Goal: Check status: Check status

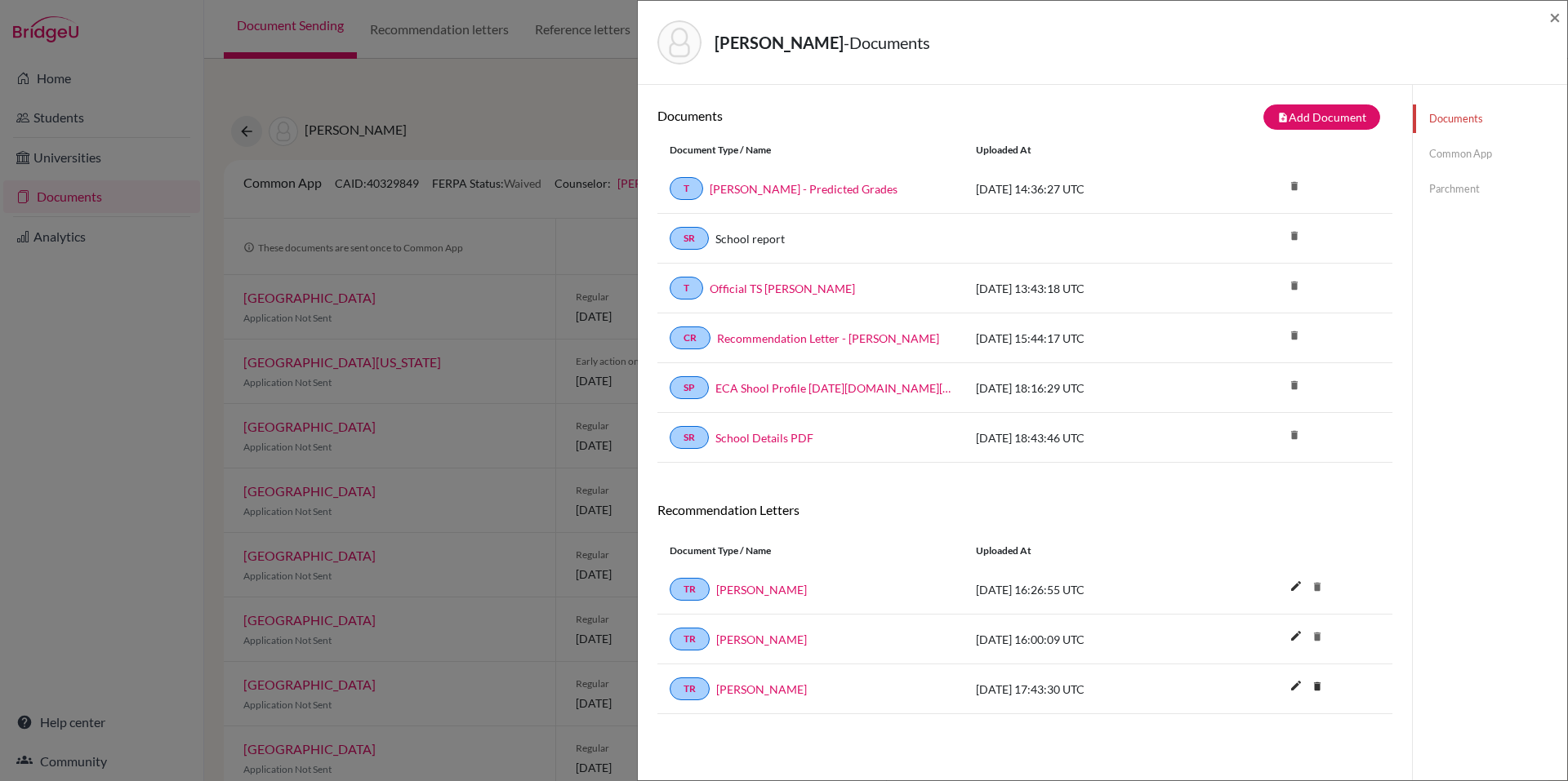
scroll to position [84, 0]
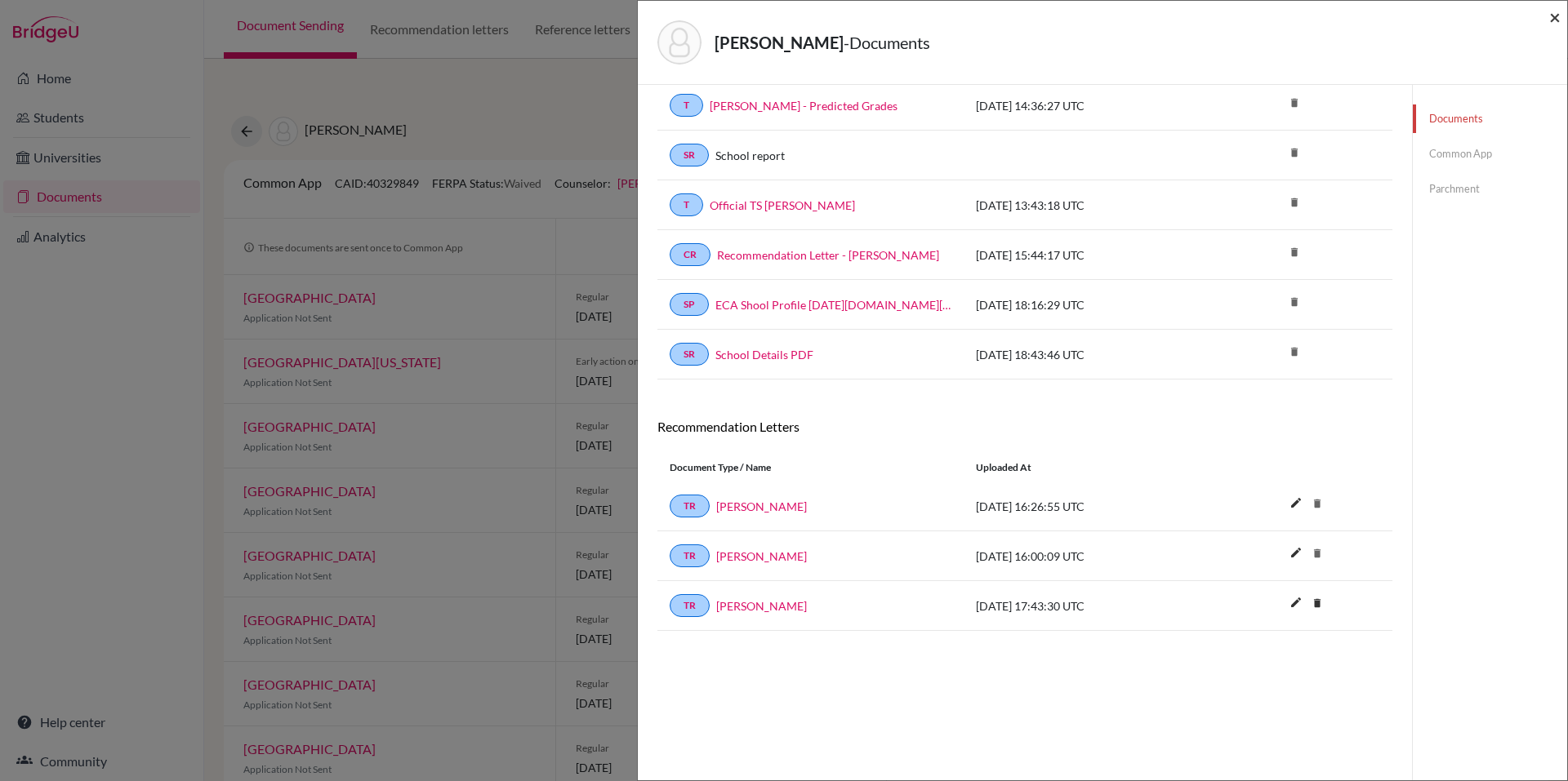
click at [1559, 6] on span "×" at bounding box center [1555, 17] width 12 height 23
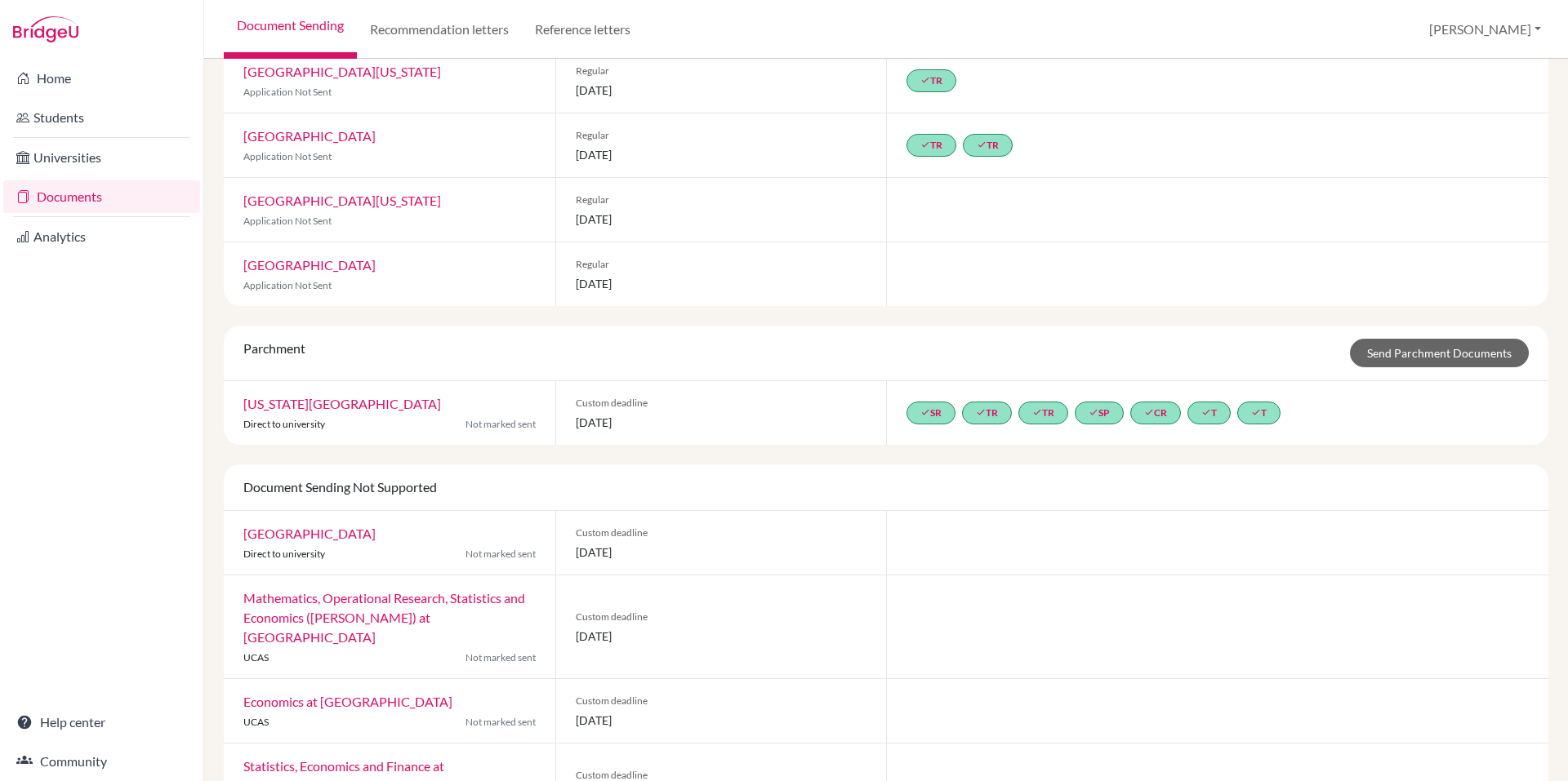
scroll to position [1282, 0]
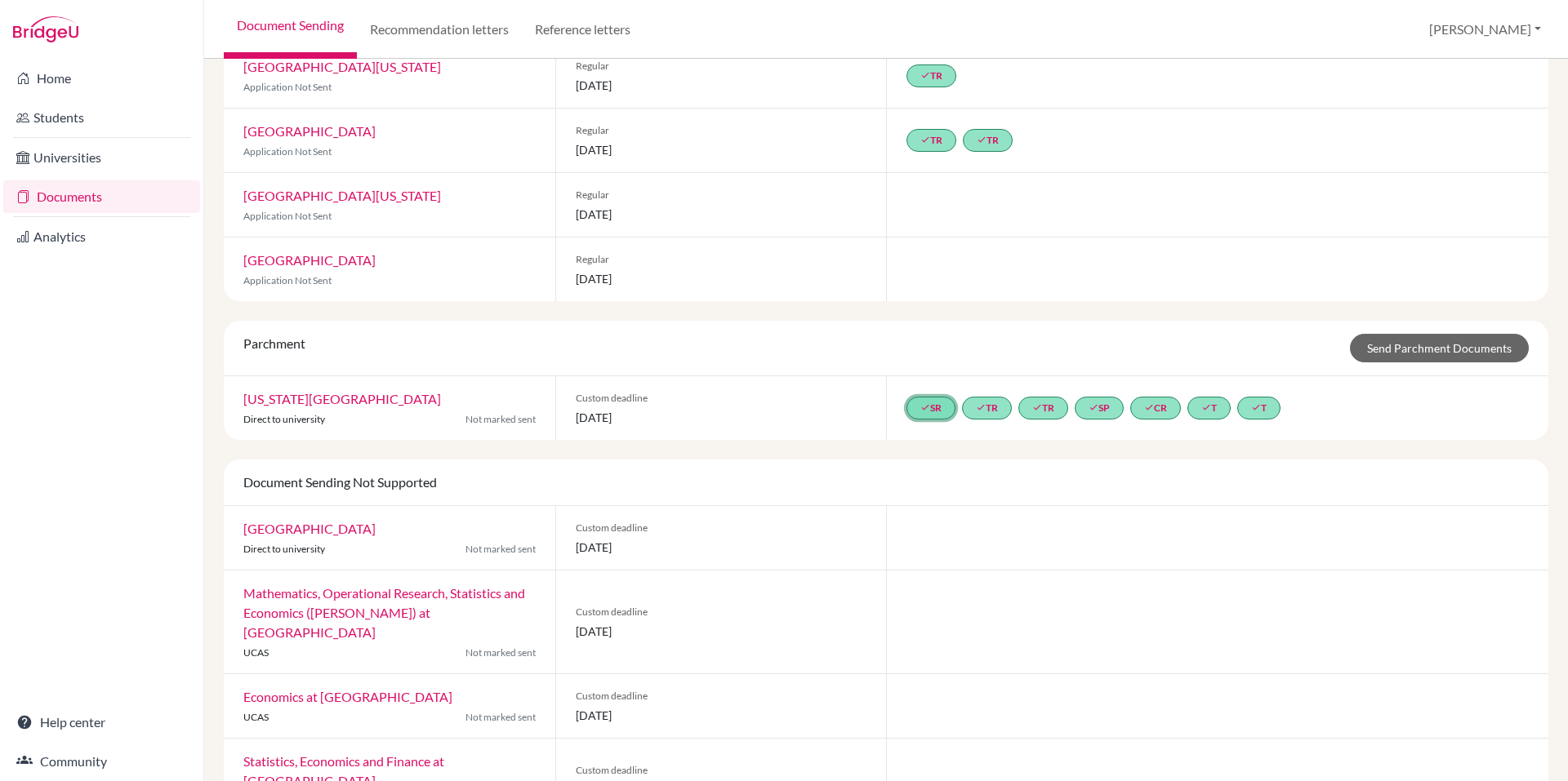
click at [930, 396] on link "done SR" at bounding box center [930, 407] width 49 height 23
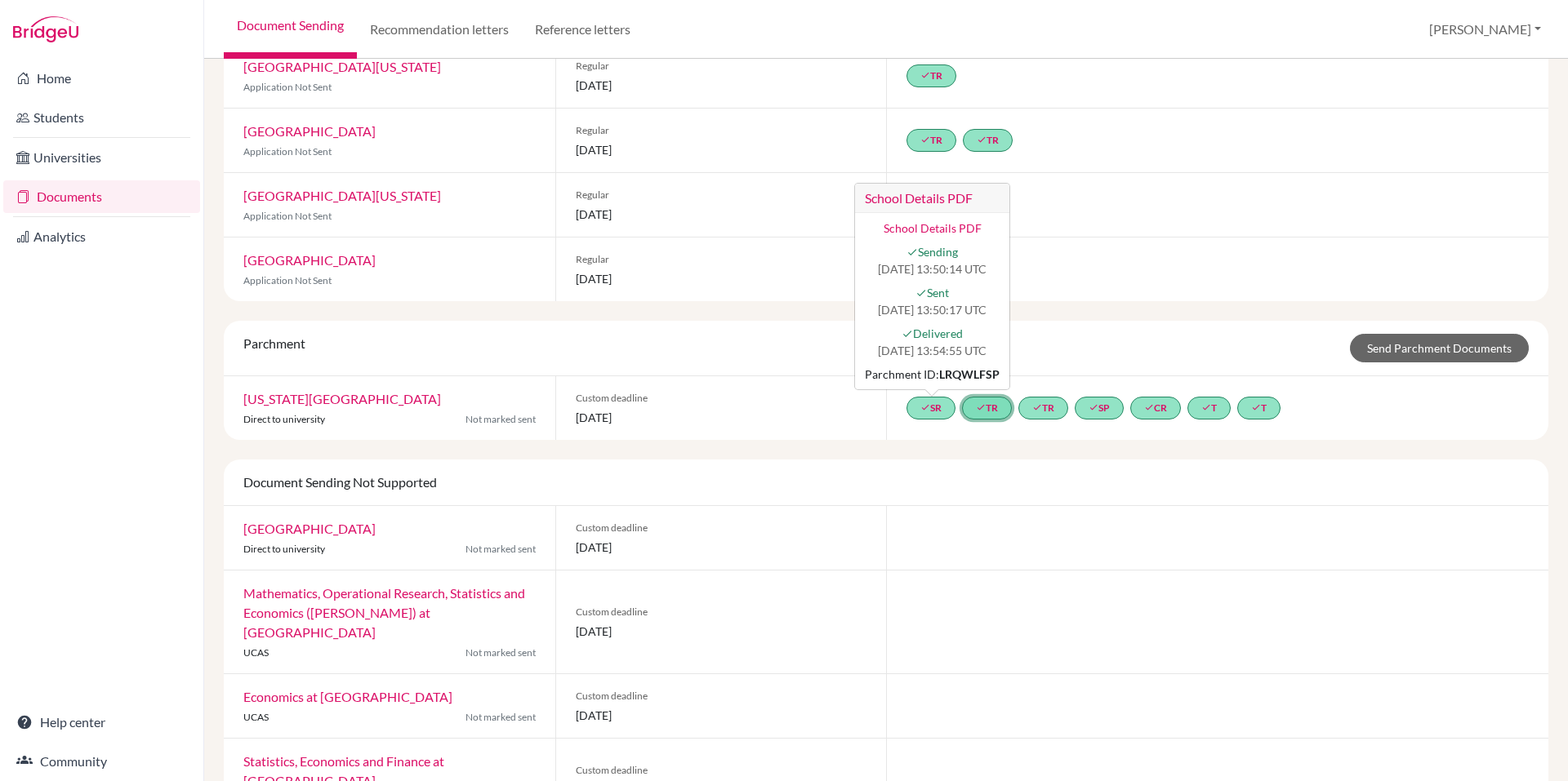
click at [976, 402] on icon "done" at bounding box center [981, 407] width 10 height 10
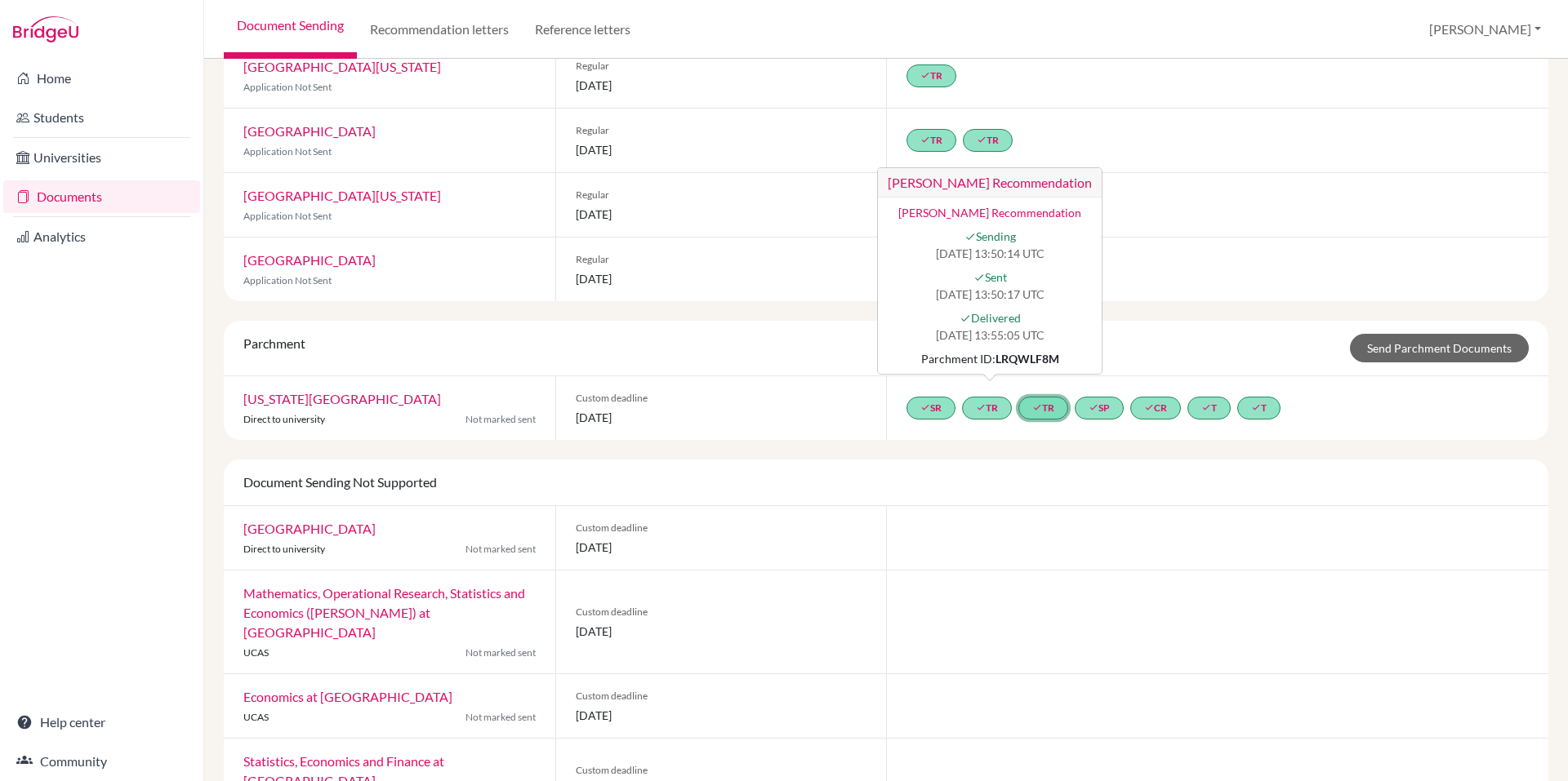
click at [1051, 396] on link "done TR" at bounding box center [1043, 407] width 50 height 23
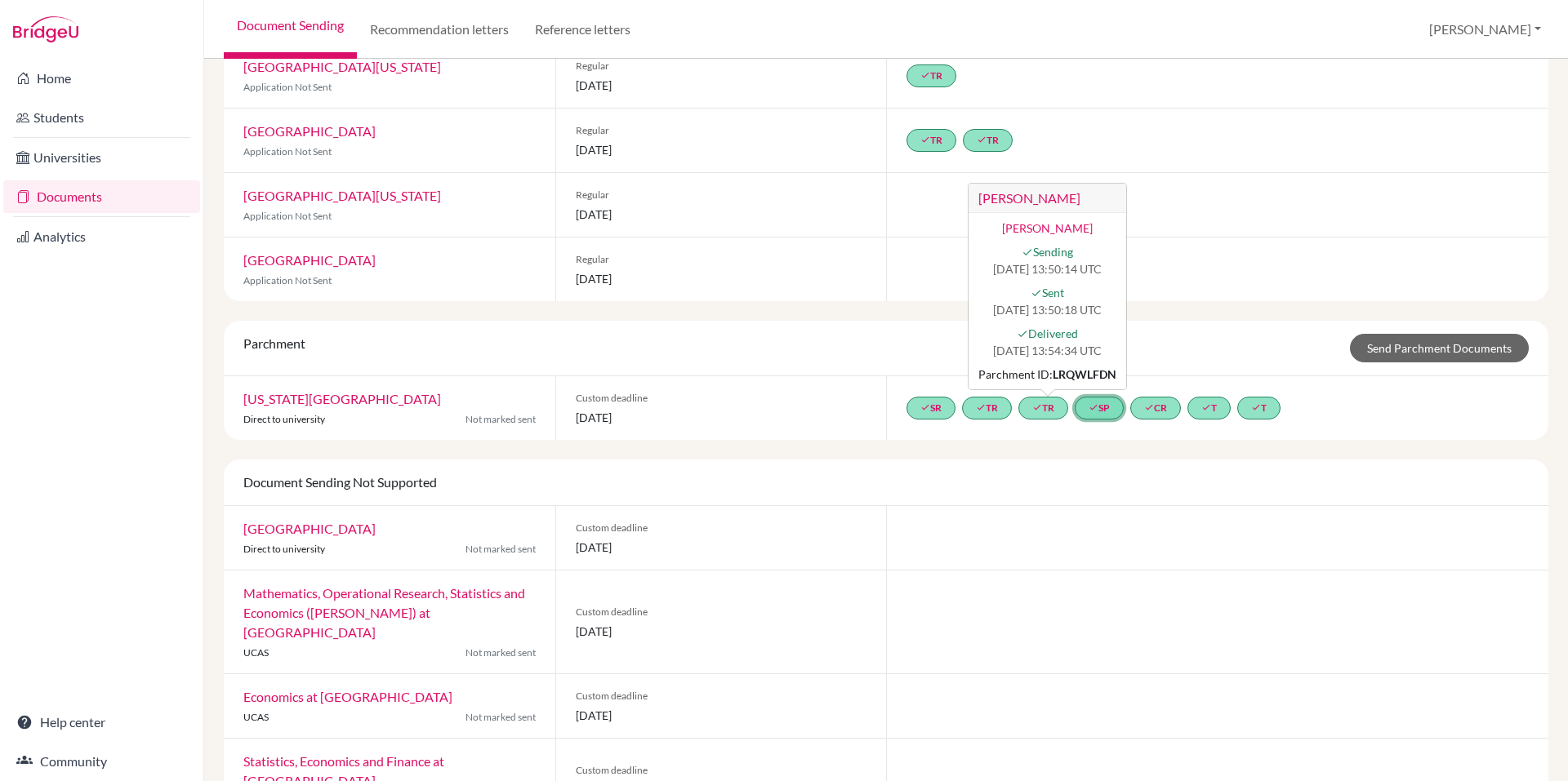
click at [1111, 396] on link "done SP" at bounding box center [1099, 407] width 49 height 23
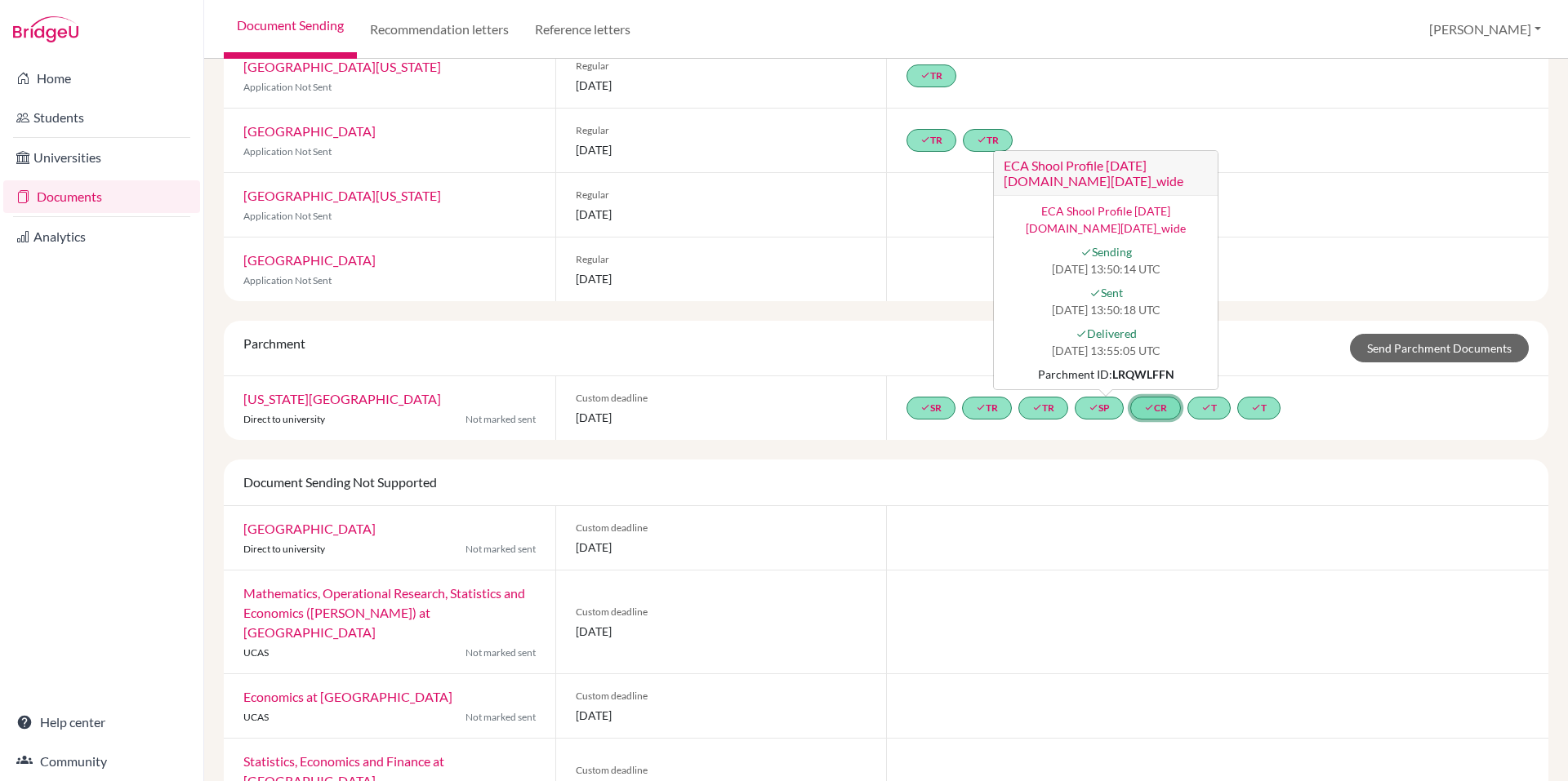
click at [1151, 402] on icon "done" at bounding box center [1149, 407] width 10 height 10
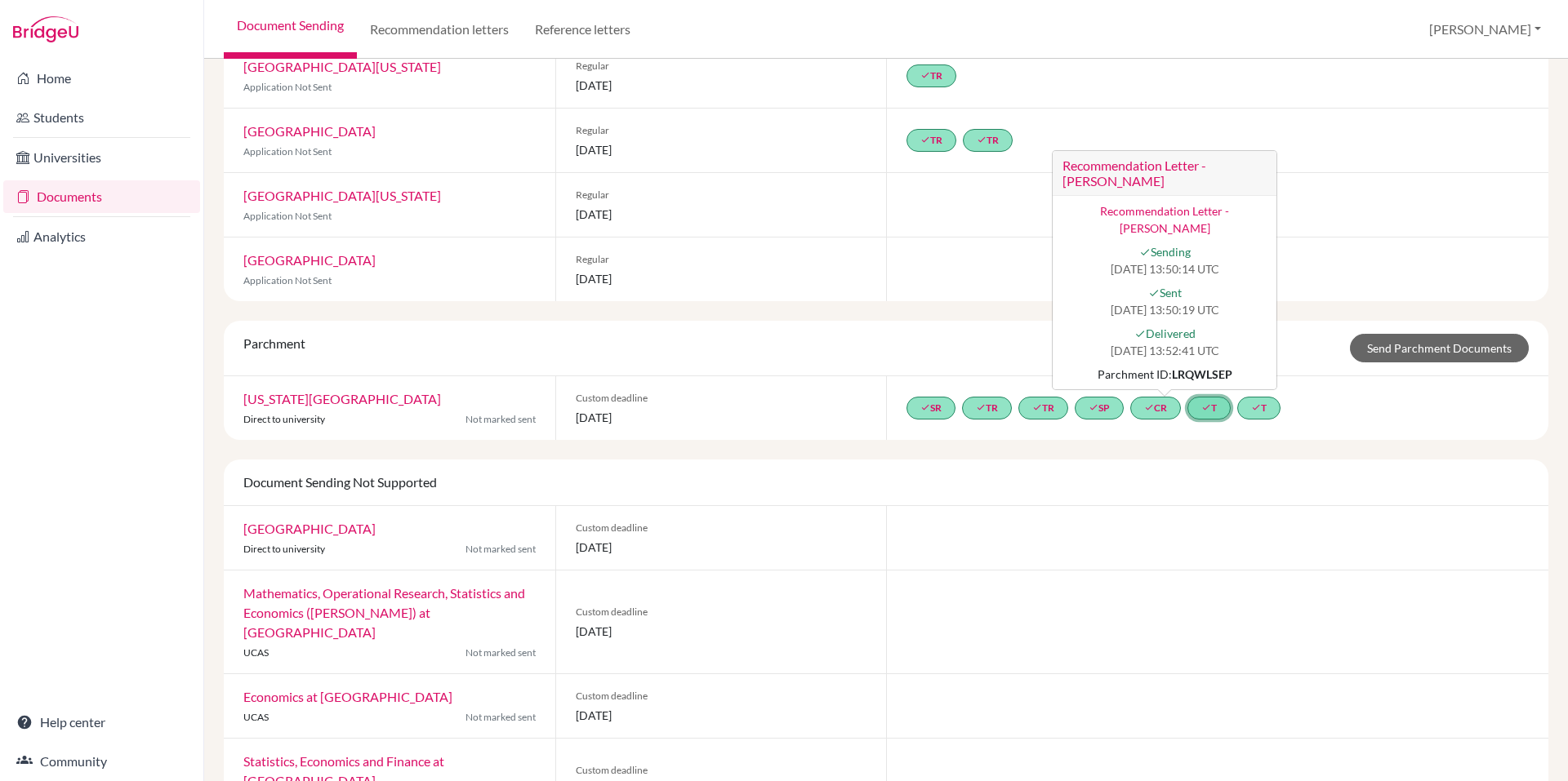
click at [1207, 402] on icon "done" at bounding box center [1206, 407] width 10 height 10
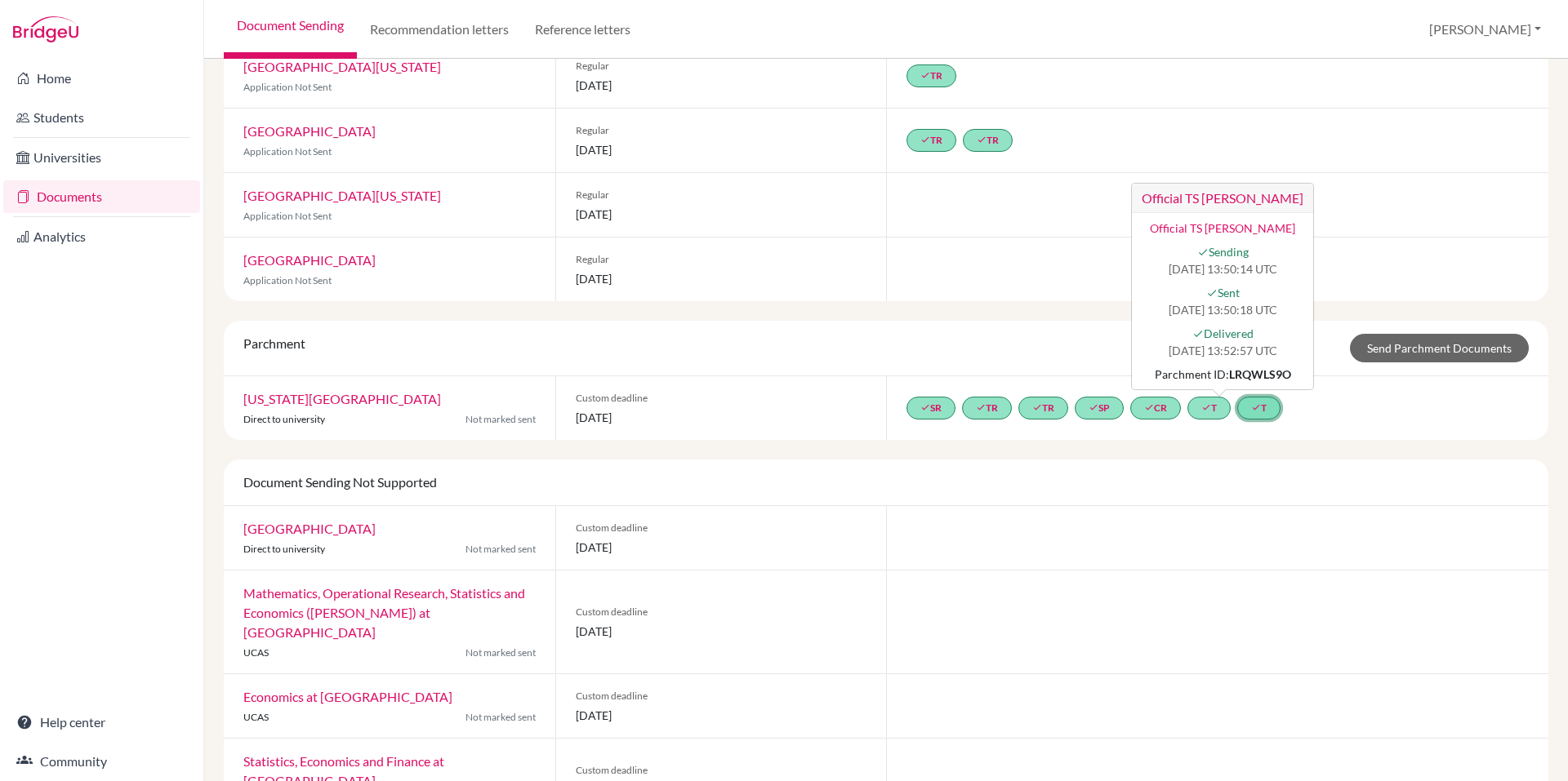
click at [1261, 399] on link "done T" at bounding box center [1258, 407] width 44 height 23
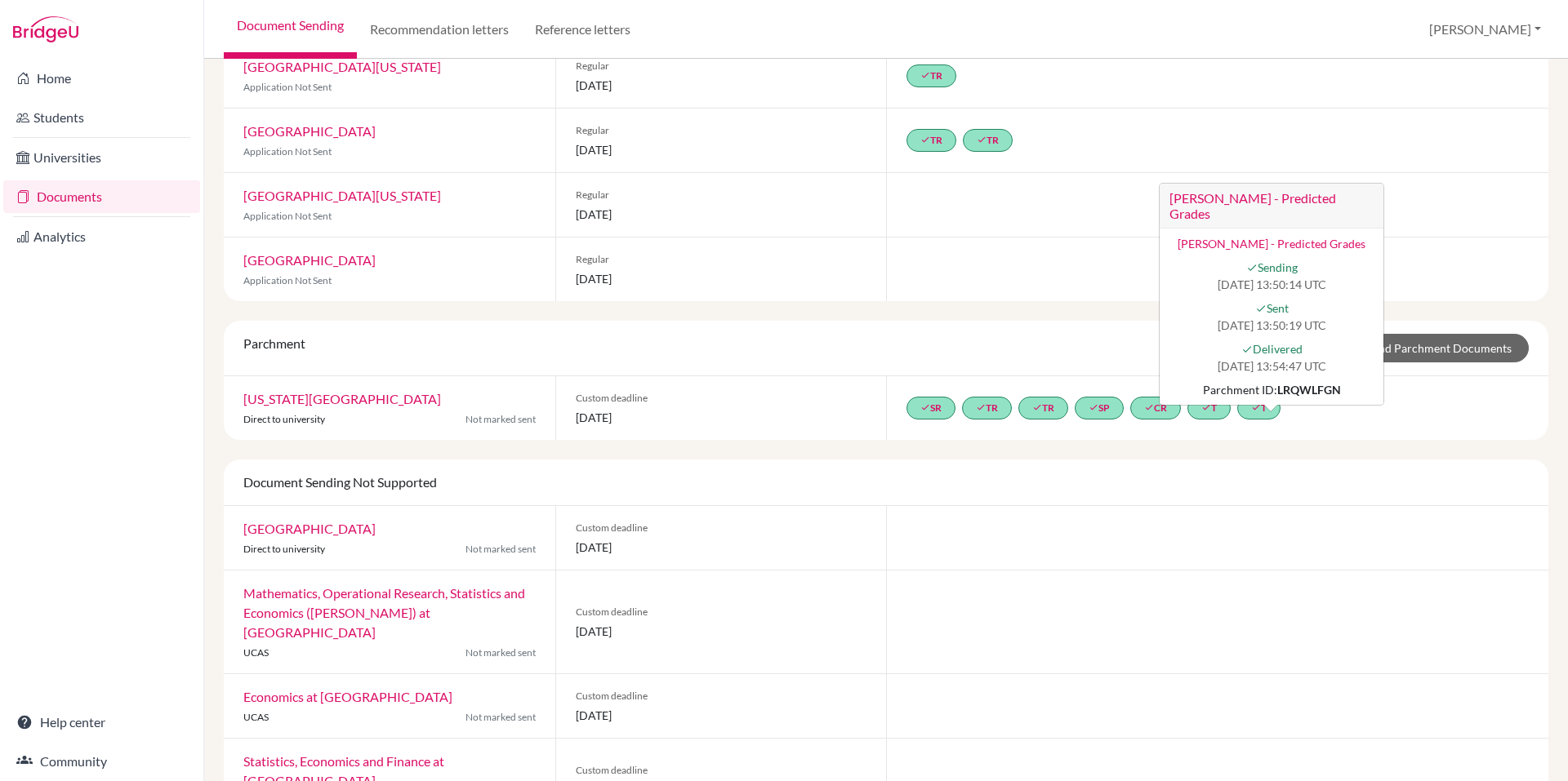
click at [755, 390] on span "Custom deadline" at bounding box center [721, 398] width 291 height 15
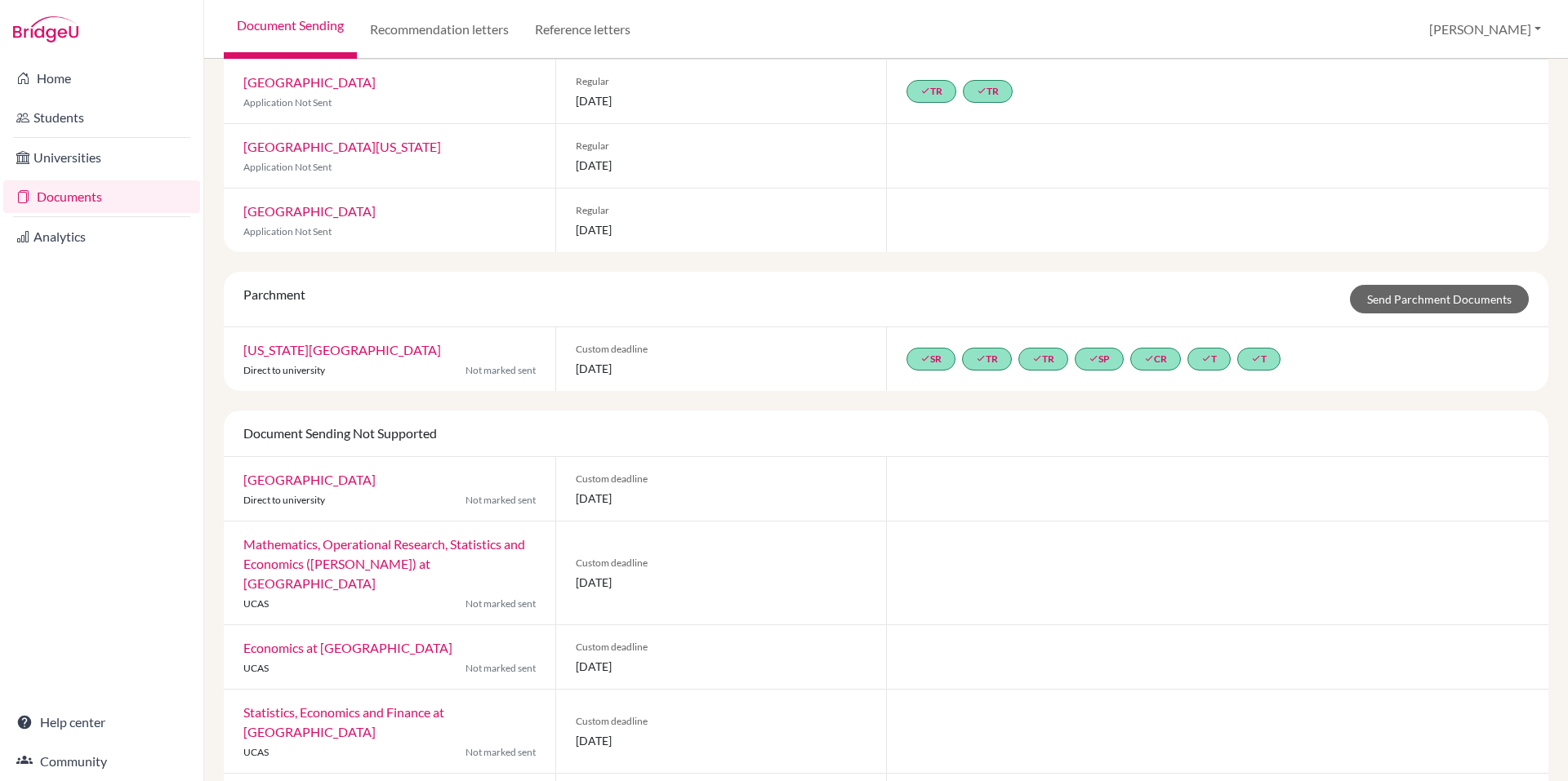
scroll to position [1335, 0]
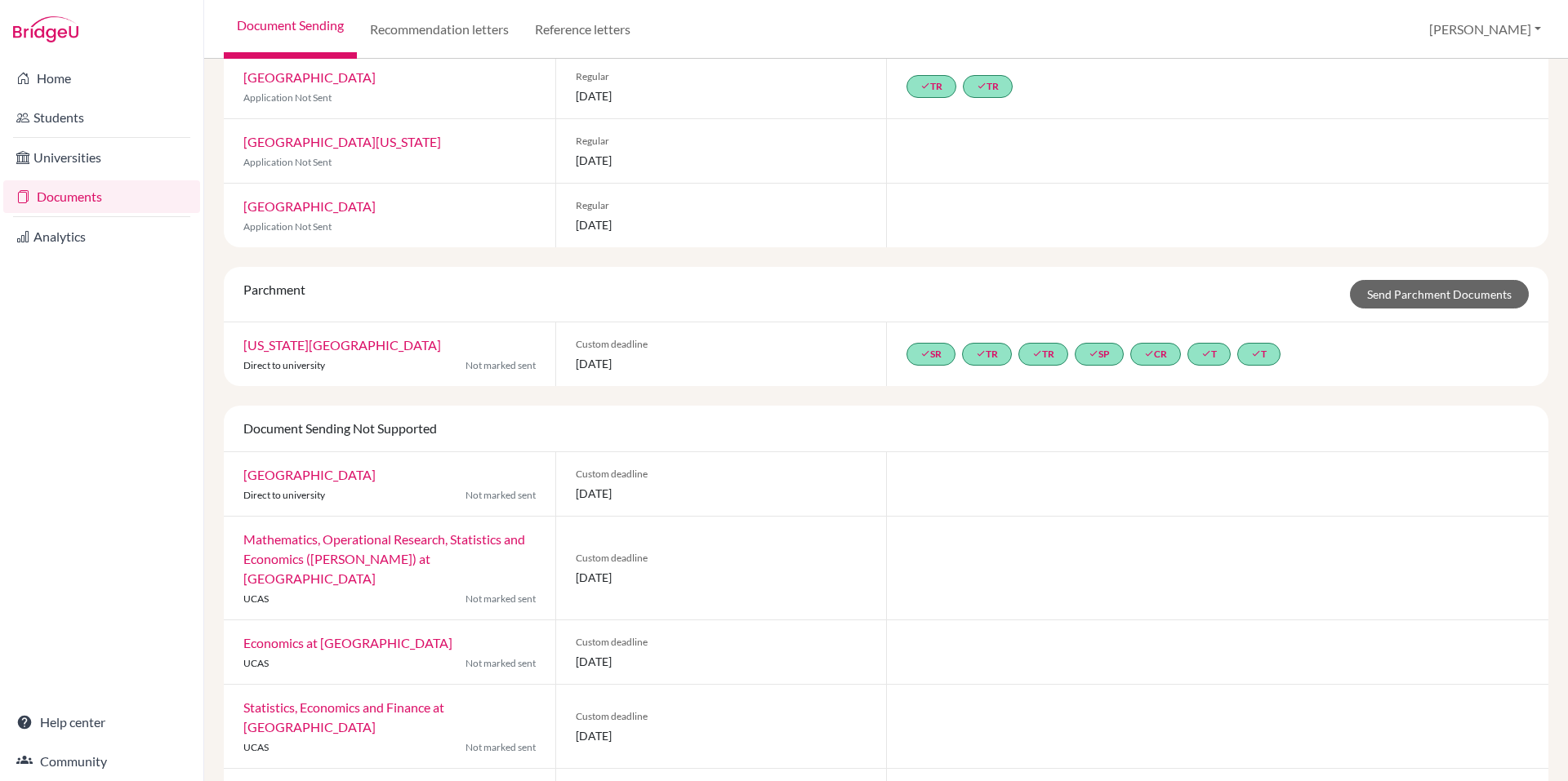
click at [349, 467] on link "[GEOGRAPHIC_DATA]" at bounding box center [310, 474] width 132 height 16
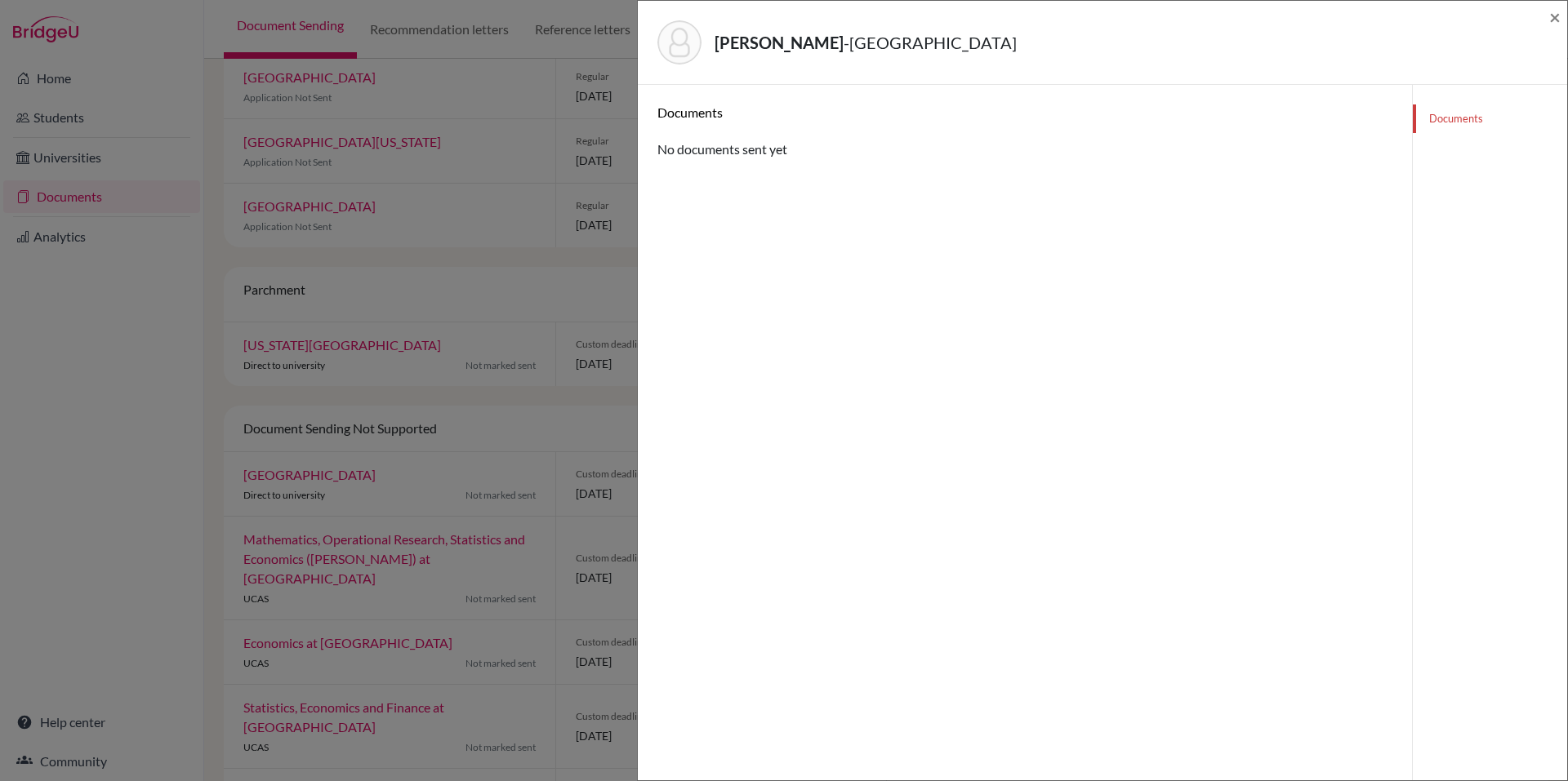
click at [1542, 16] on div "[PERSON_NAME] - [GEOGRAPHIC_DATA] ×" at bounding box center [1102, 43] width 916 height 70
click at [1565, 9] on div "[PERSON_NAME] - [GEOGRAPHIC_DATA] ×" at bounding box center [1102, 43] width 930 height 84
click at [1567, 0] on div "[PERSON_NAME] - [GEOGRAPHIC_DATA] × Documents No documents sent yet Documents" at bounding box center [1102, 390] width 930 height 781
click at [1559, 18] on span "×" at bounding box center [1555, 17] width 12 height 23
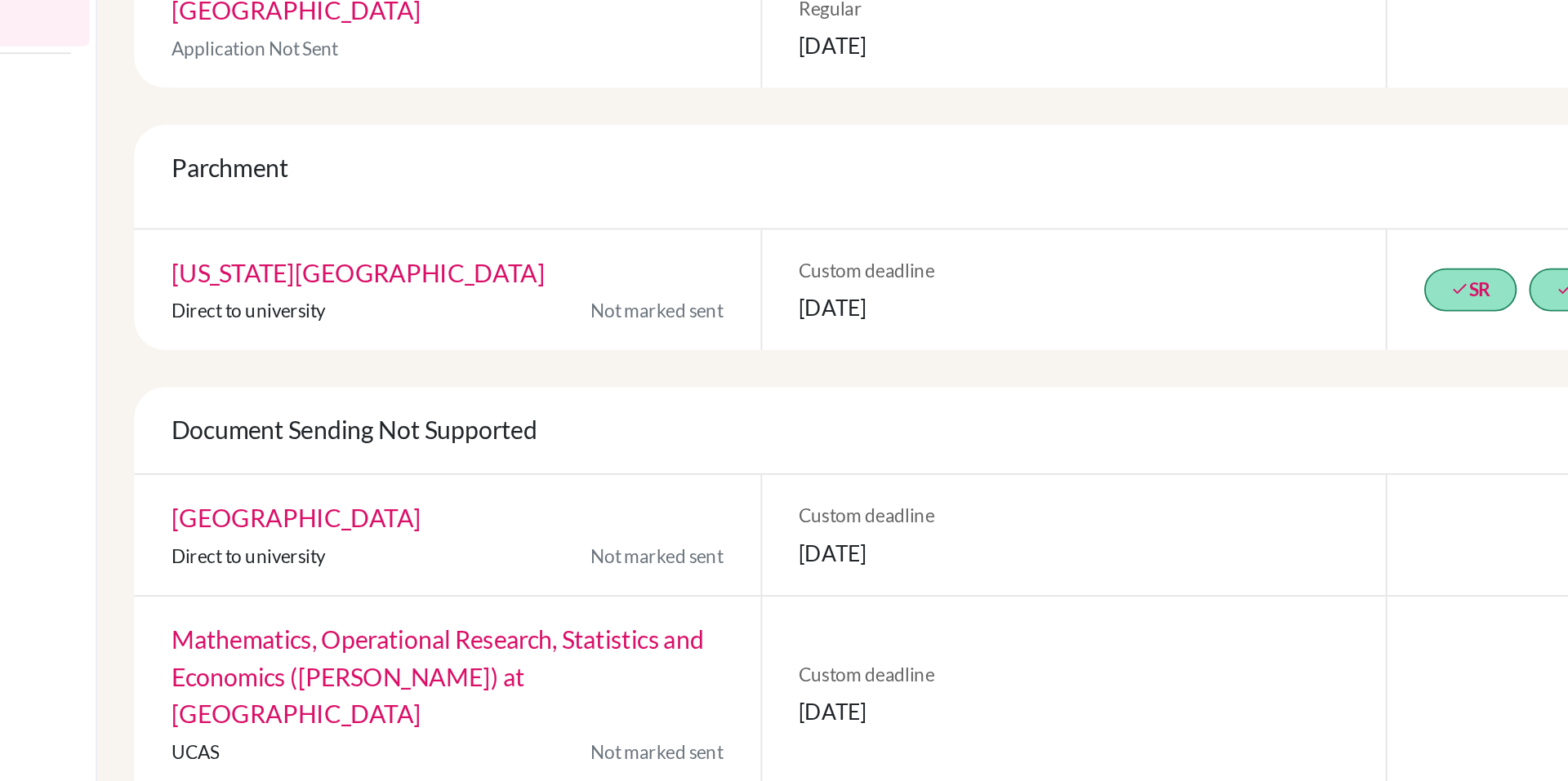
scroll to position [1350, 0]
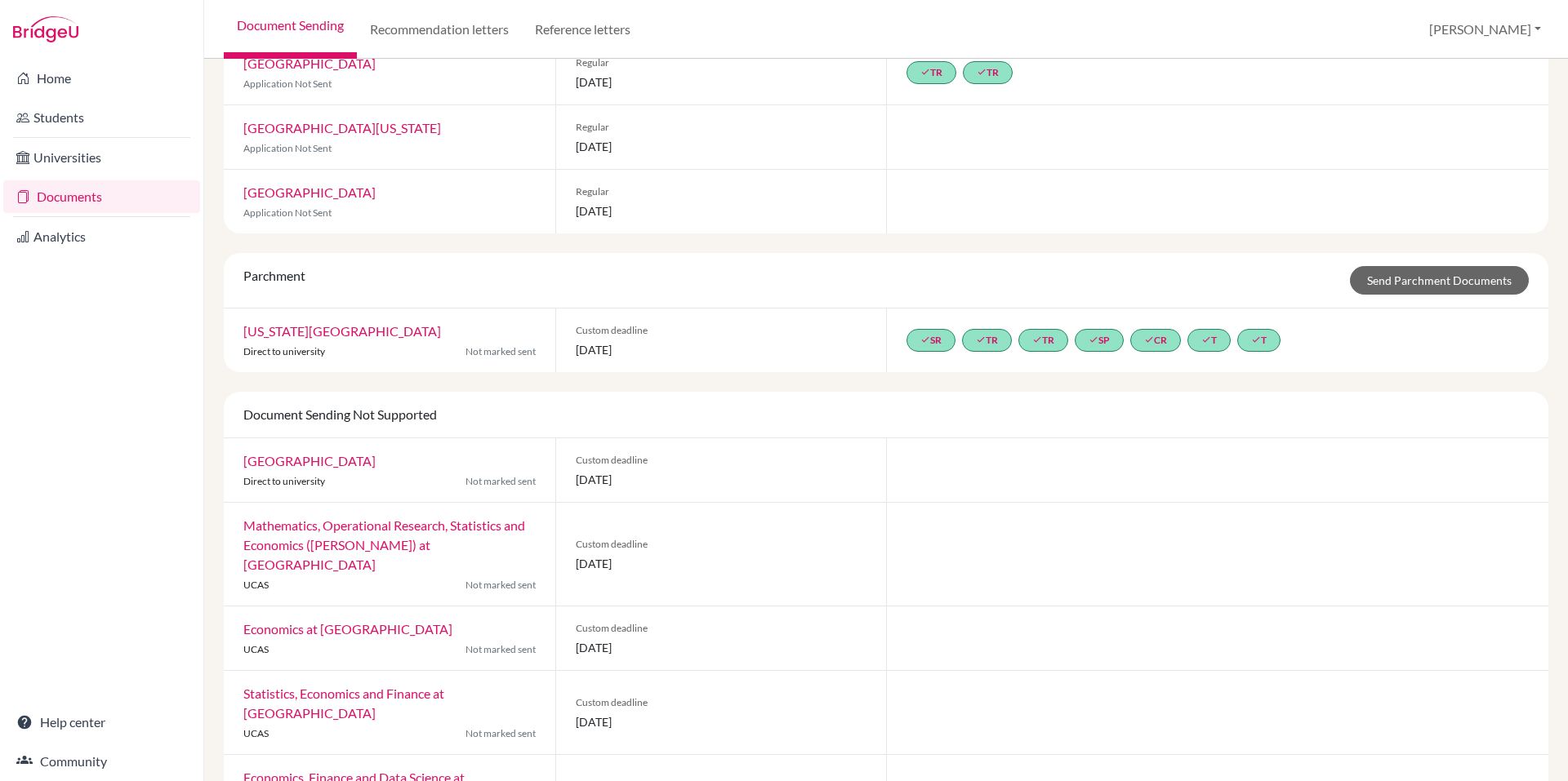
click at [56, 191] on link "Documents" at bounding box center [101, 197] width 197 height 33
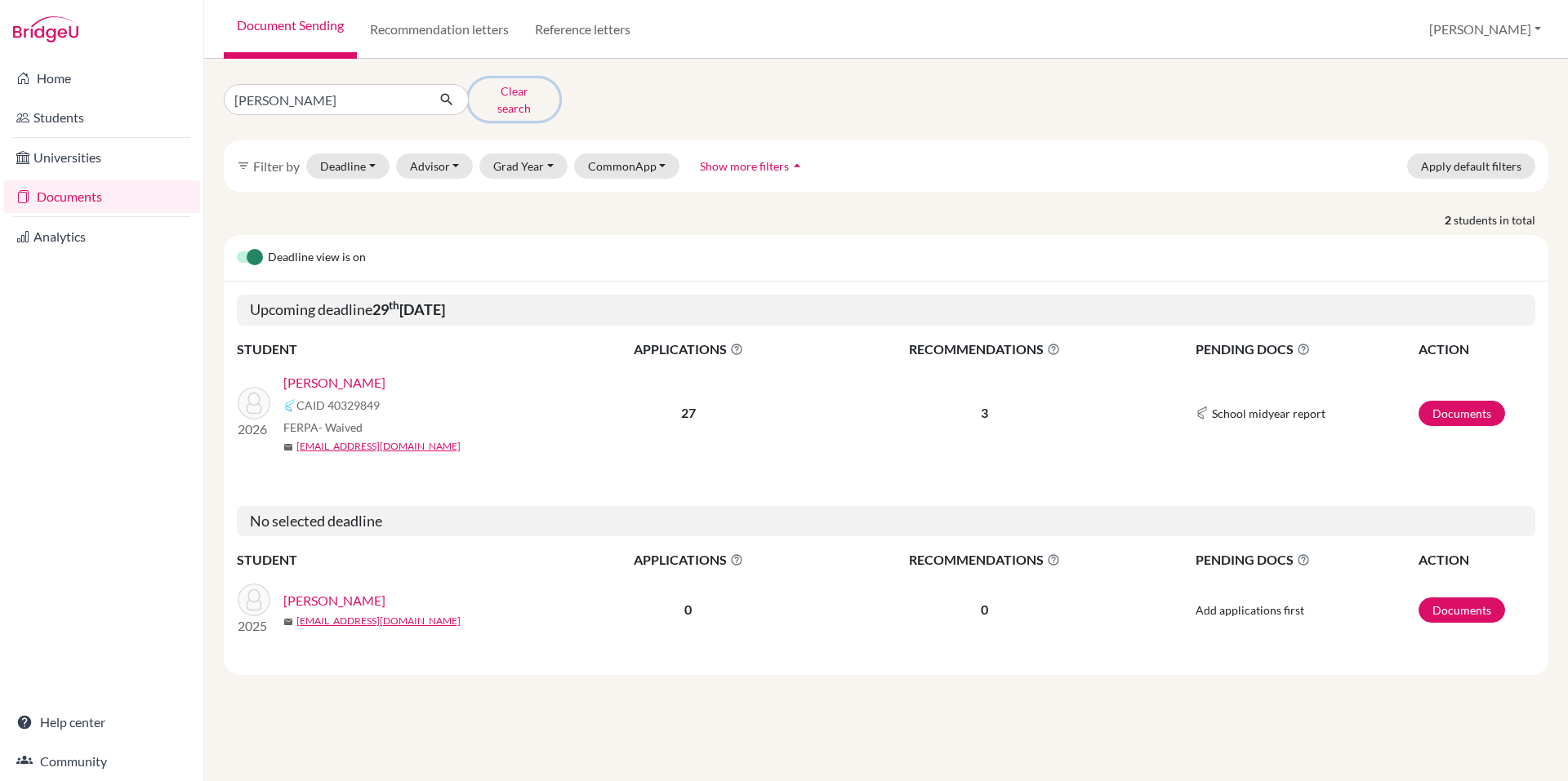
click at [533, 91] on button "Clear search" at bounding box center [514, 100] width 90 height 43
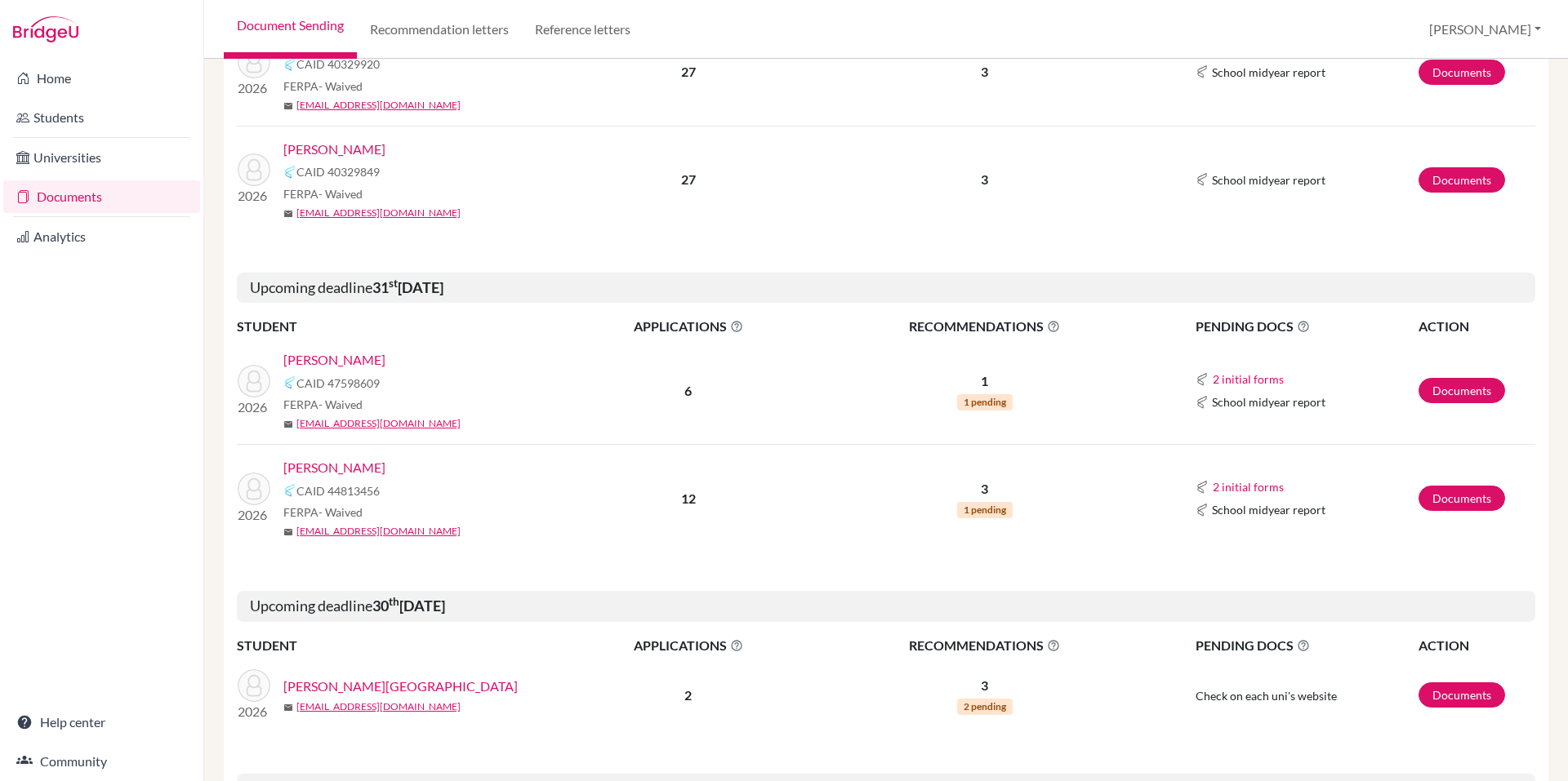
scroll to position [332, 0]
